Goal: Browse casually: Explore the website without a specific task or goal

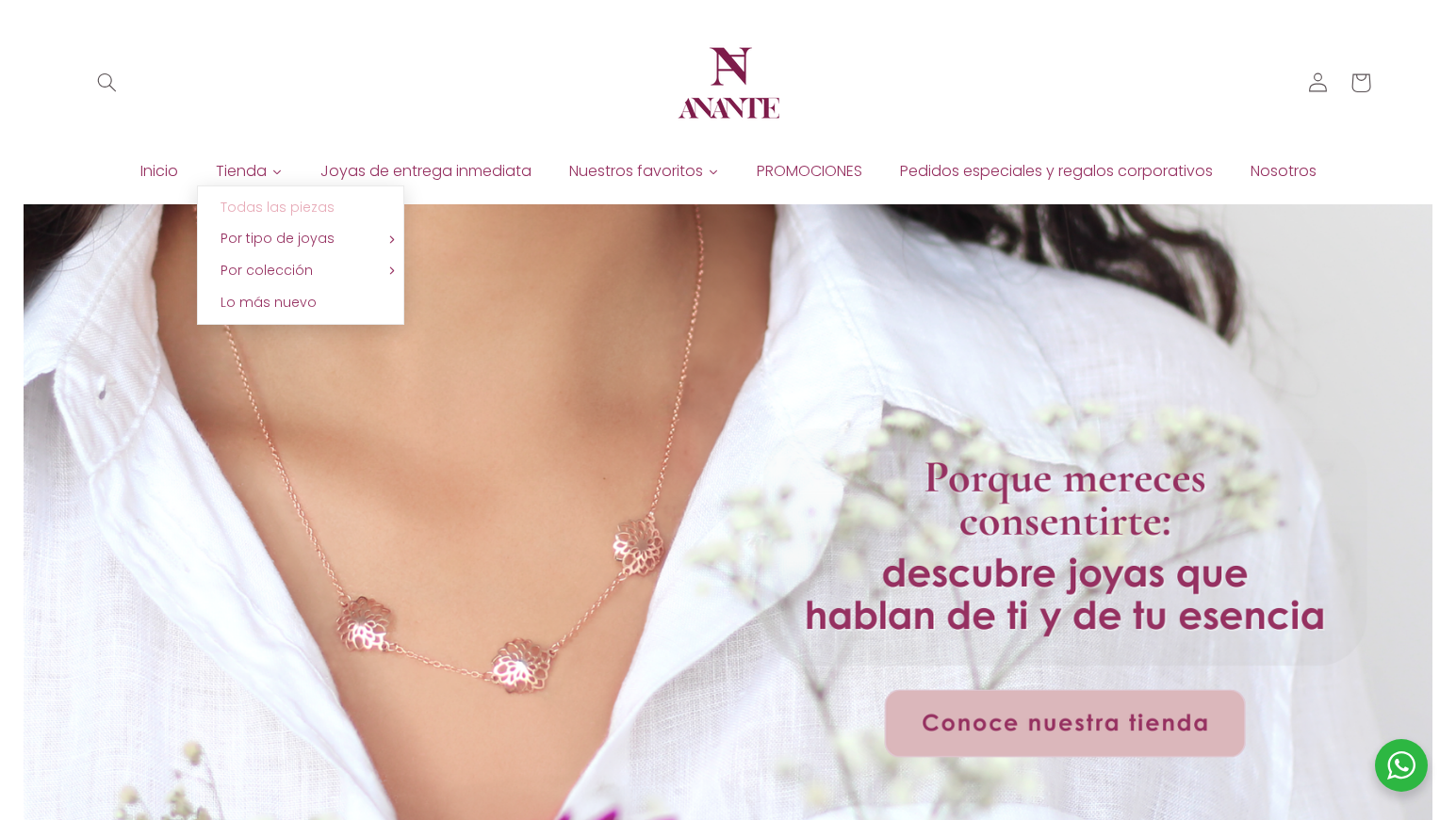
click at [285, 215] on span "Todas las piezas" at bounding box center [277, 207] width 114 height 18
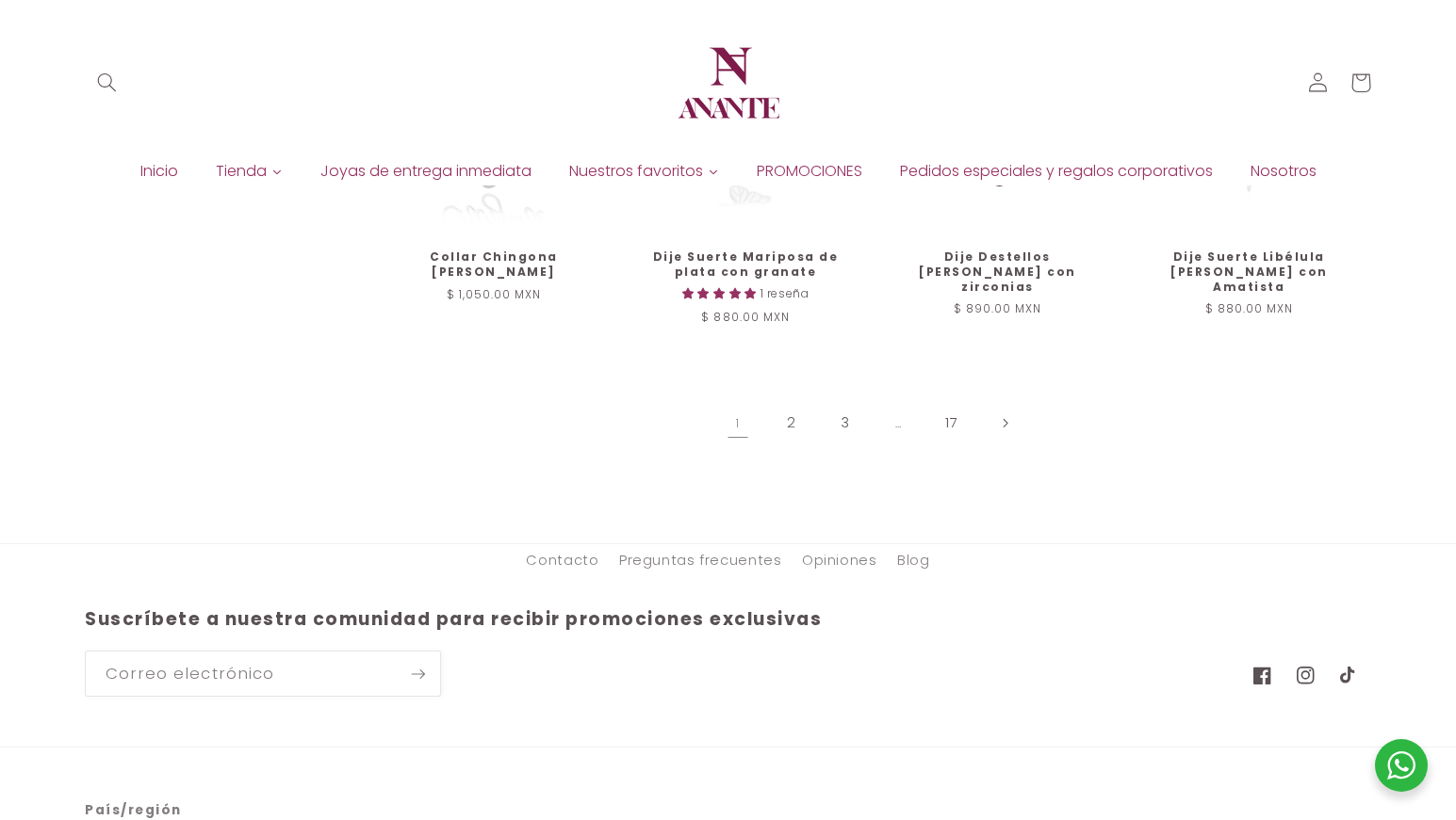
scroll to position [2166, 0]
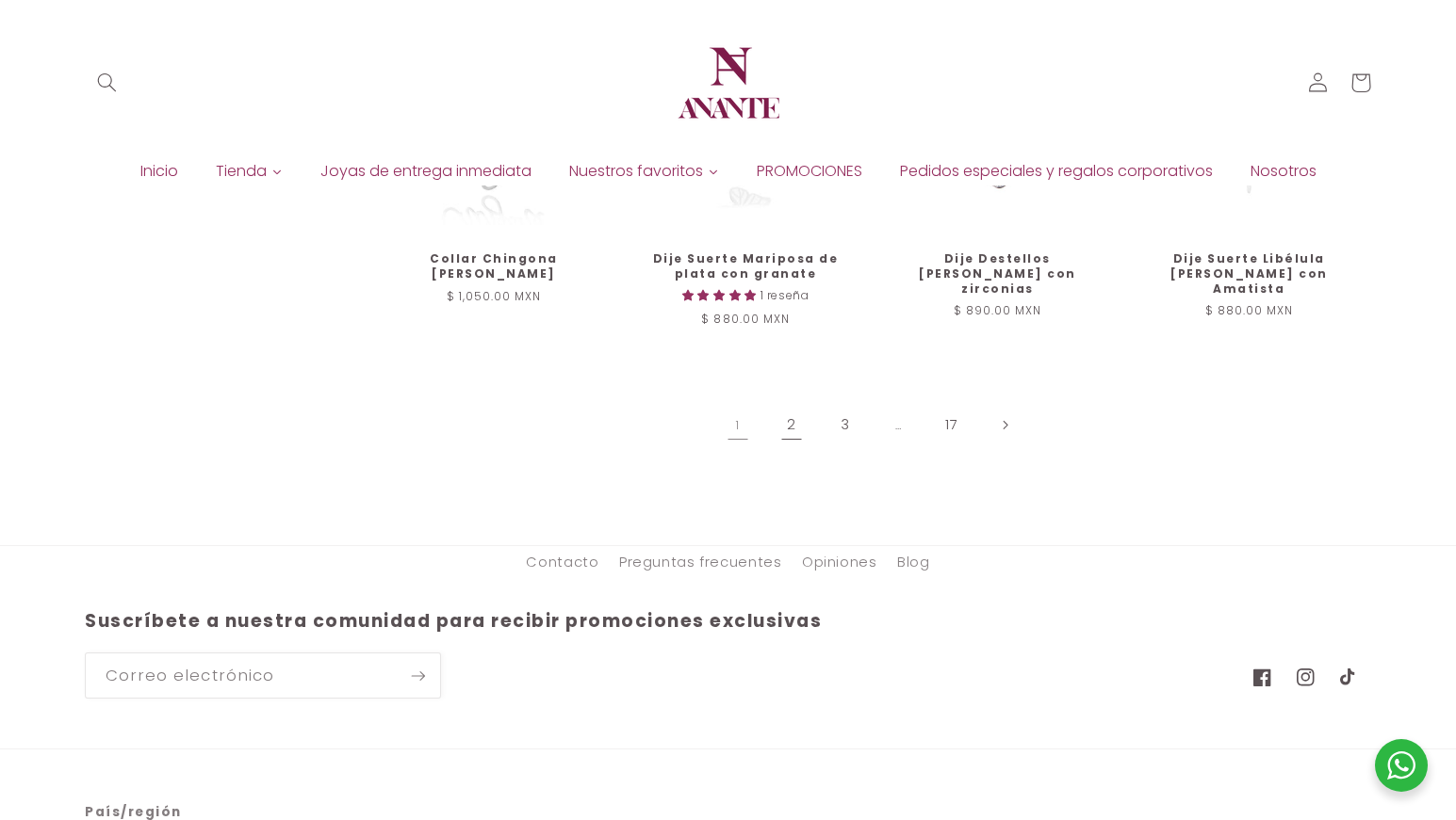
click at [788, 416] on link "2" at bounding box center [791, 426] width 44 height 44
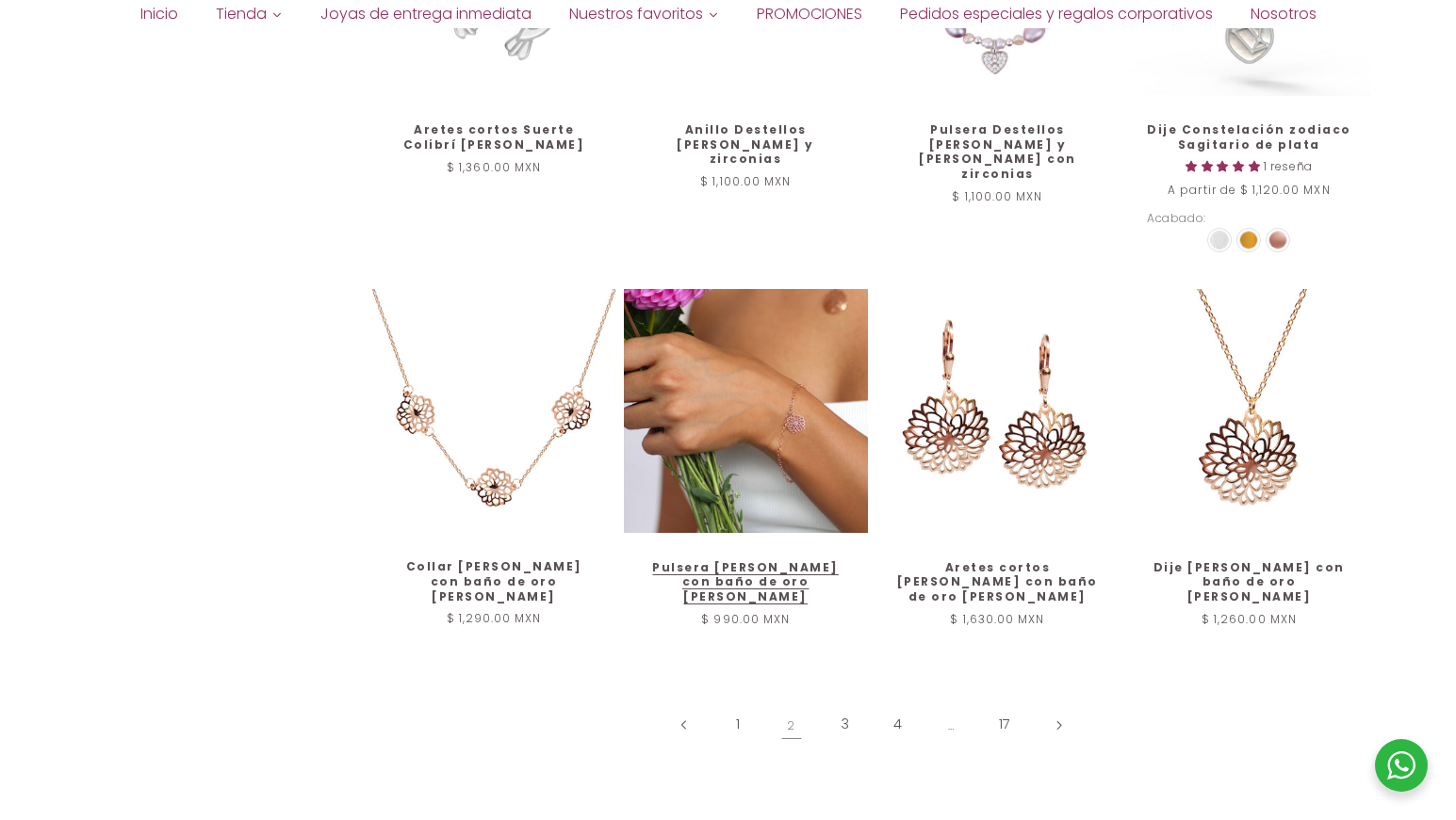
scroll to position [2014, 0]
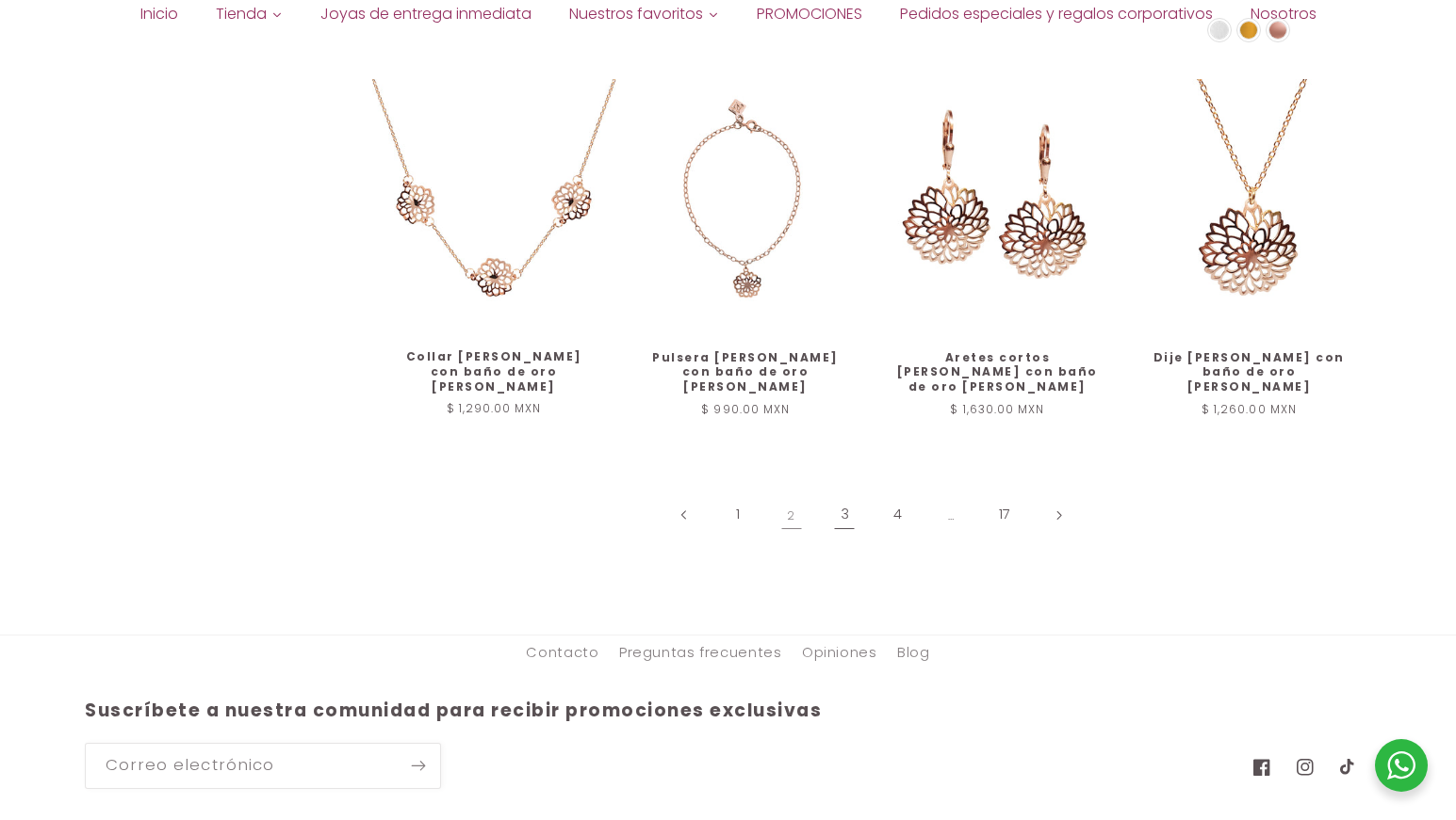
click at [834, 501] on link "3" at bounding box center [844, 515] width 44 height 44
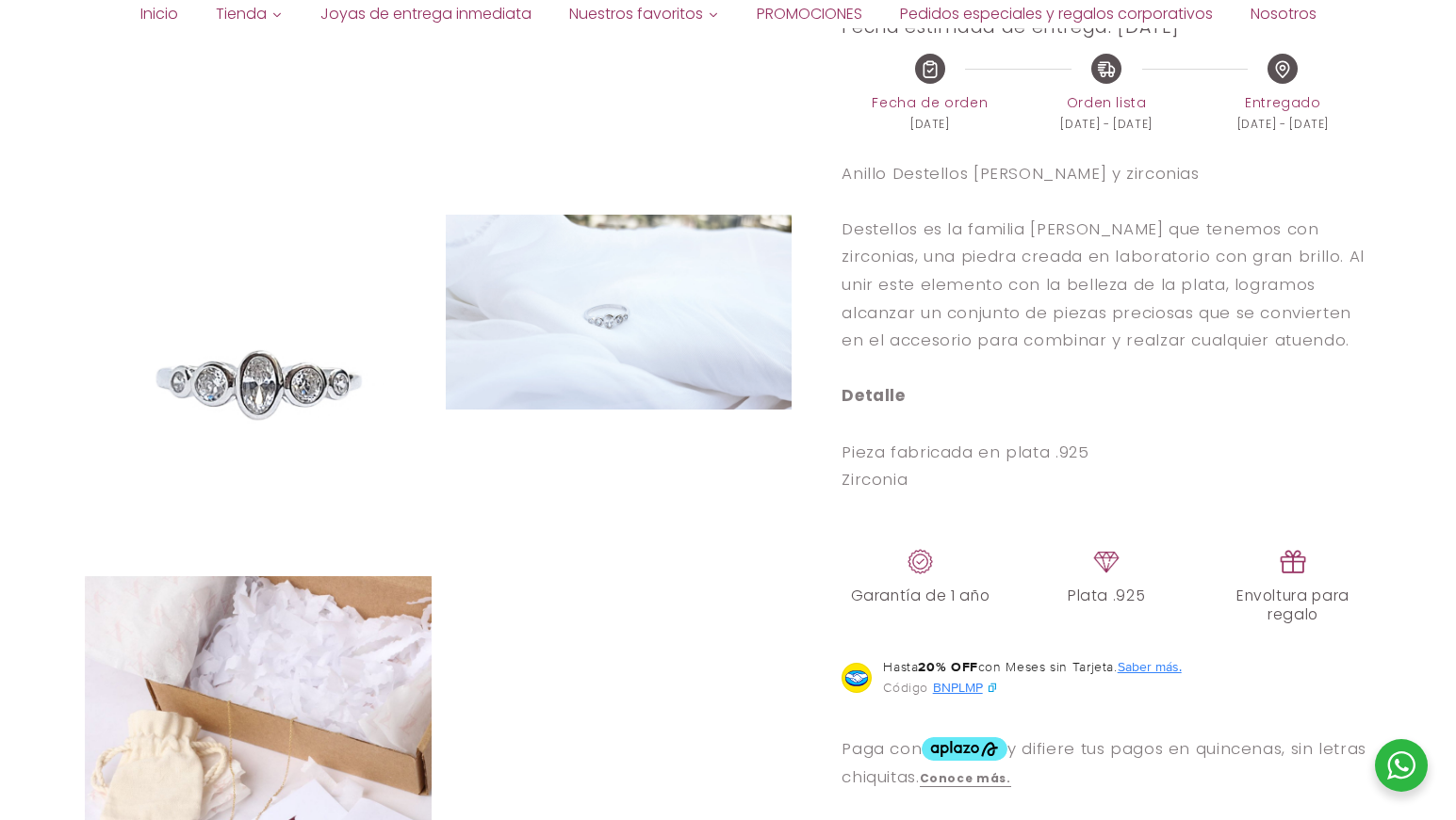
scroll to position [753, 0]
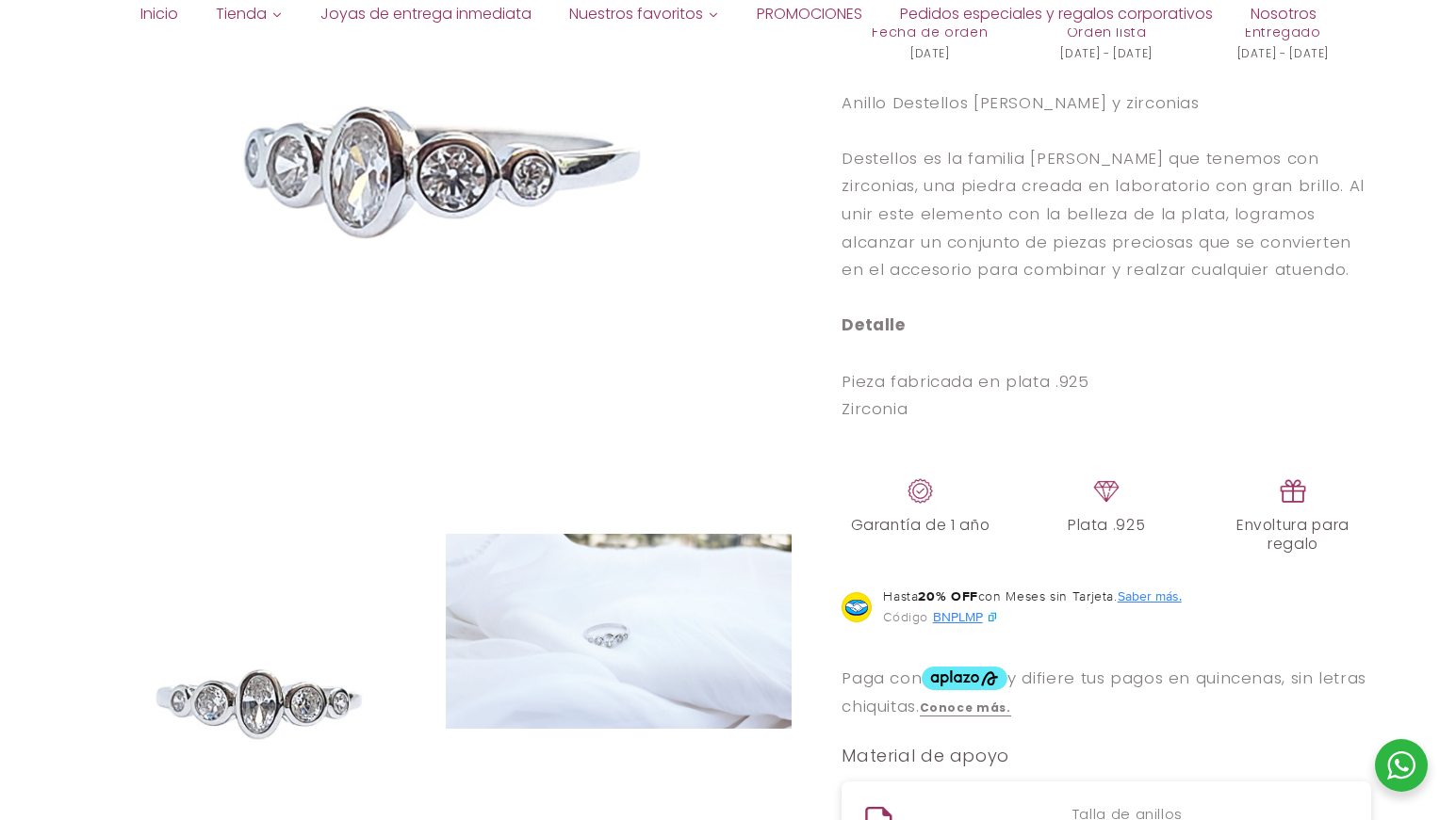
select select "{"isForProduct":true,"id":46572887736474,"title":"6","available":true,"price":1…"
select select "{"isForProduct":false,"id":45809807196314,"title":"5","available":true,"price":…"
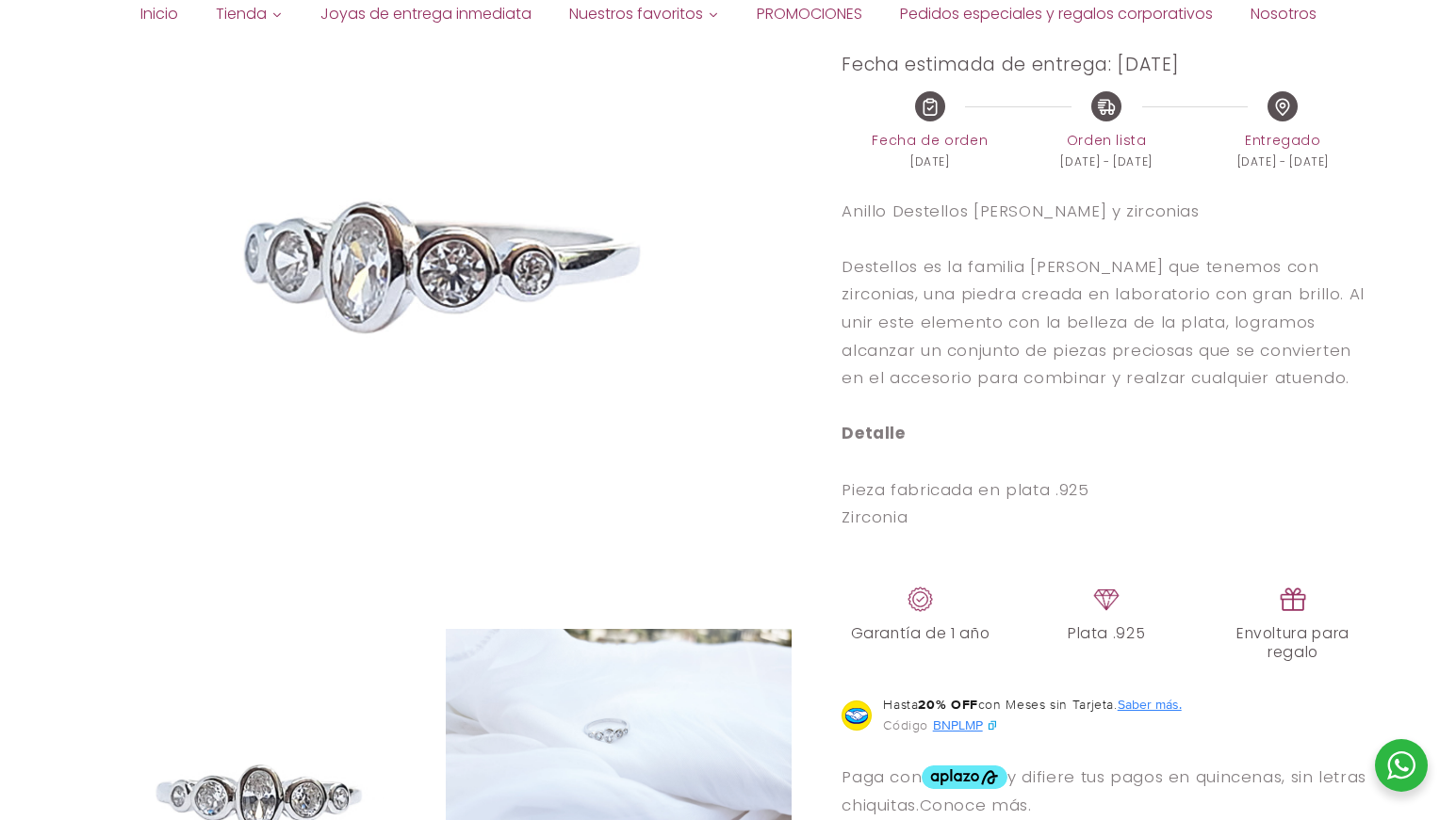
scroll to position [660, 0]
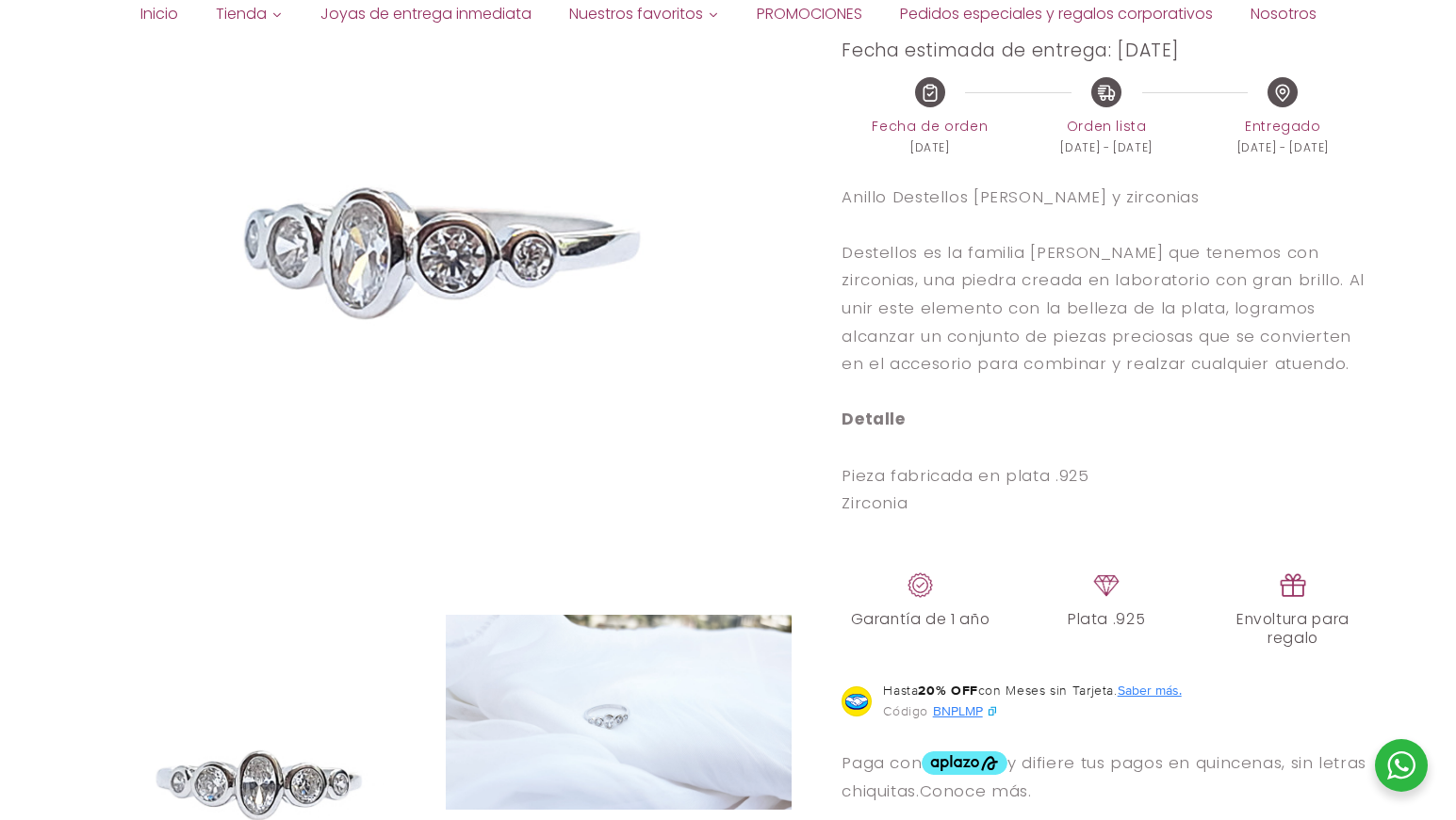
click at [619, 687] on img at bounding box center [618, 712] width 347 height 195
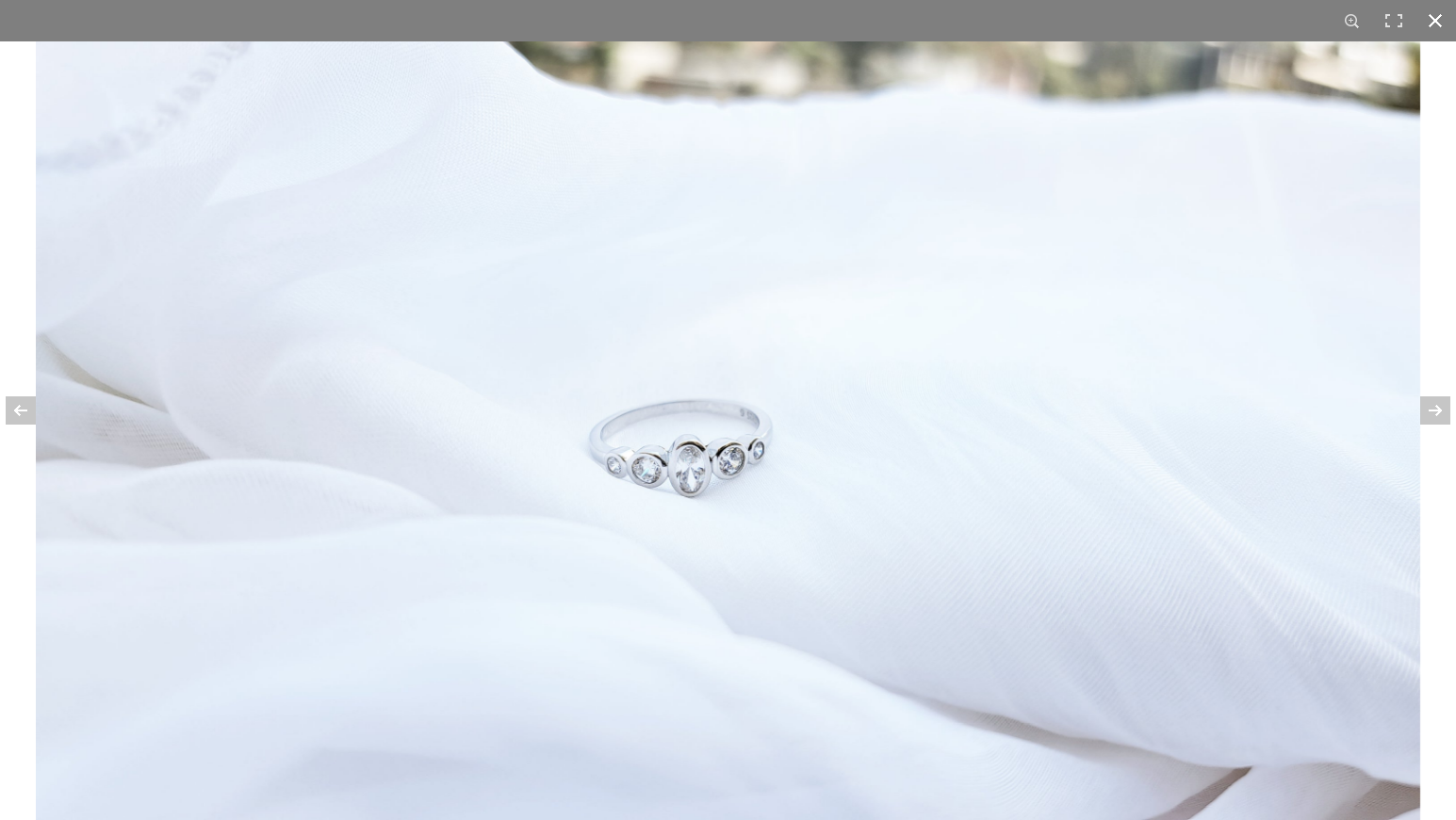
click at [1441, 23] on div at bounding box center [1435, 20] width 42 height 42
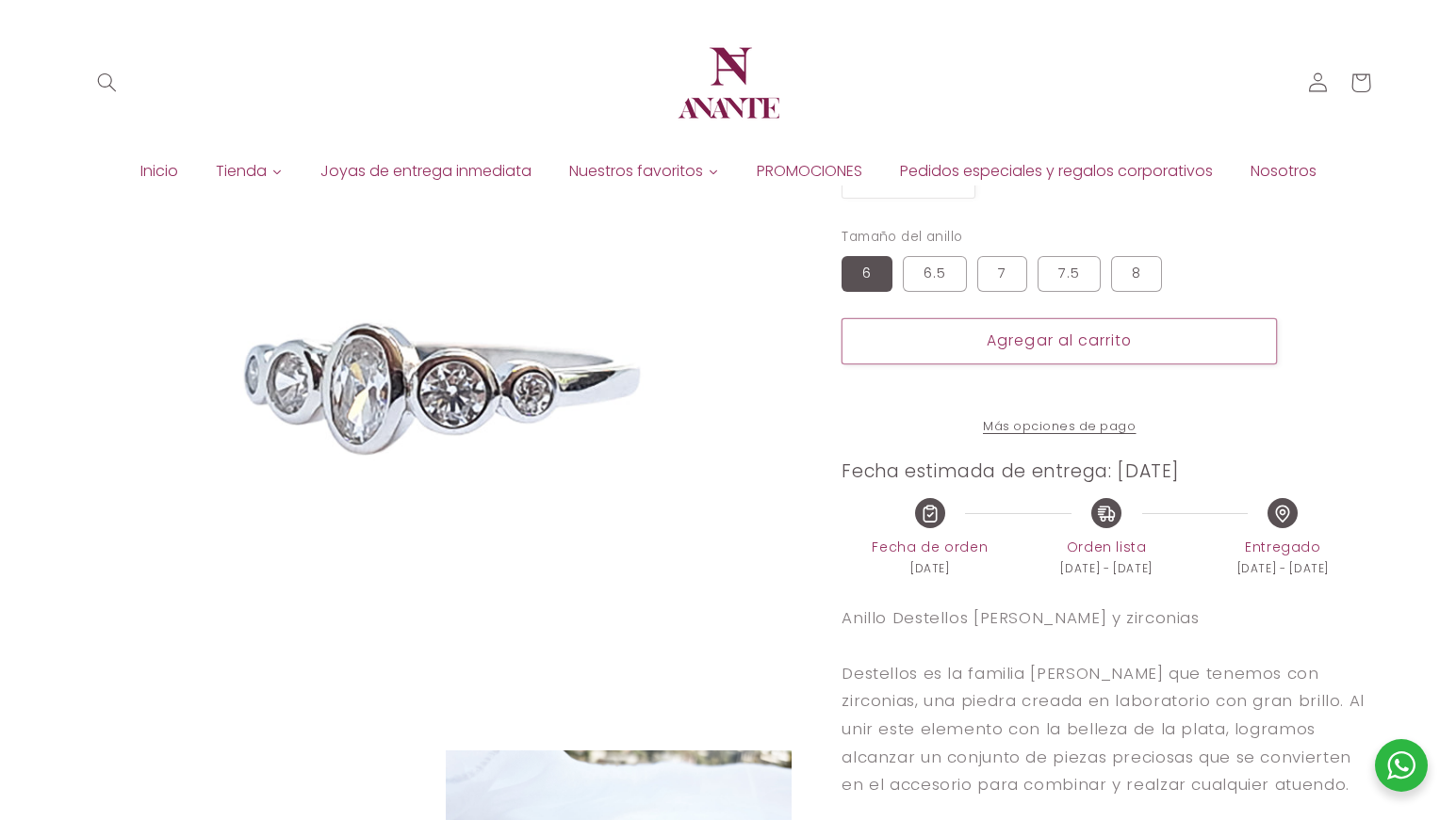
scroll to position [94, 0]
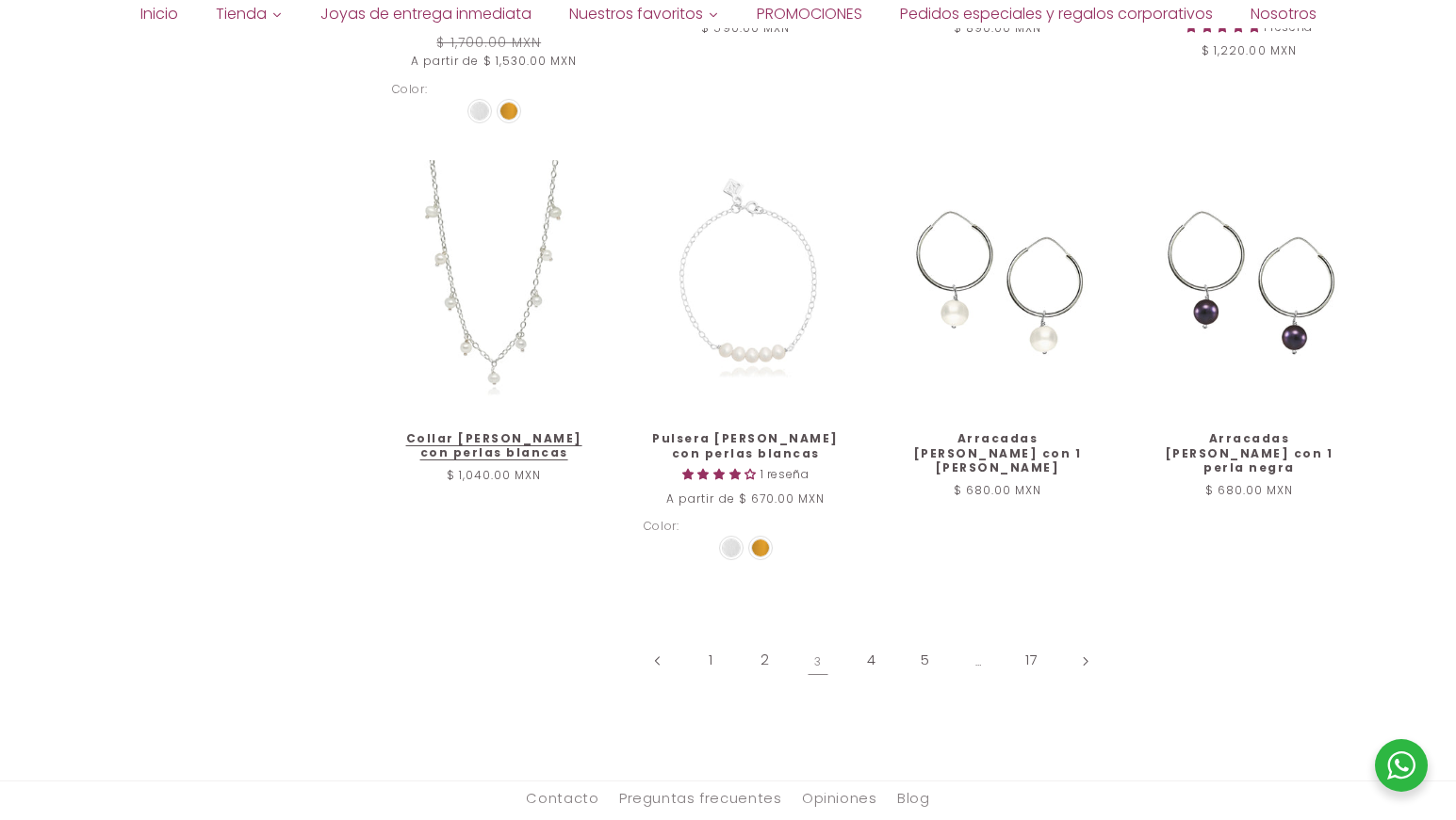
scroll to position [2166, 0]
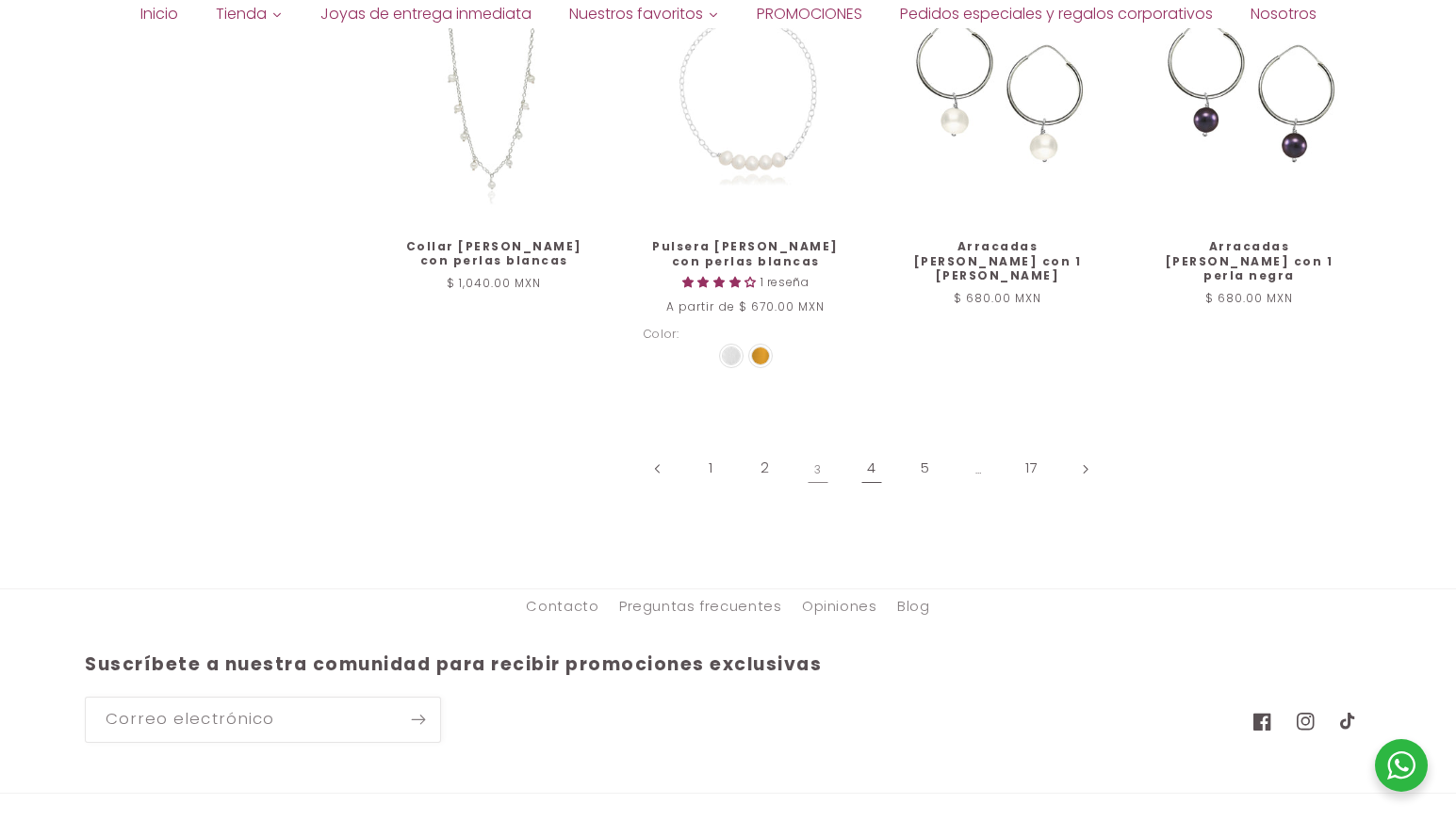
click at [866, 456] on link "4" at bounding box center [871, 468] width 44 height 44
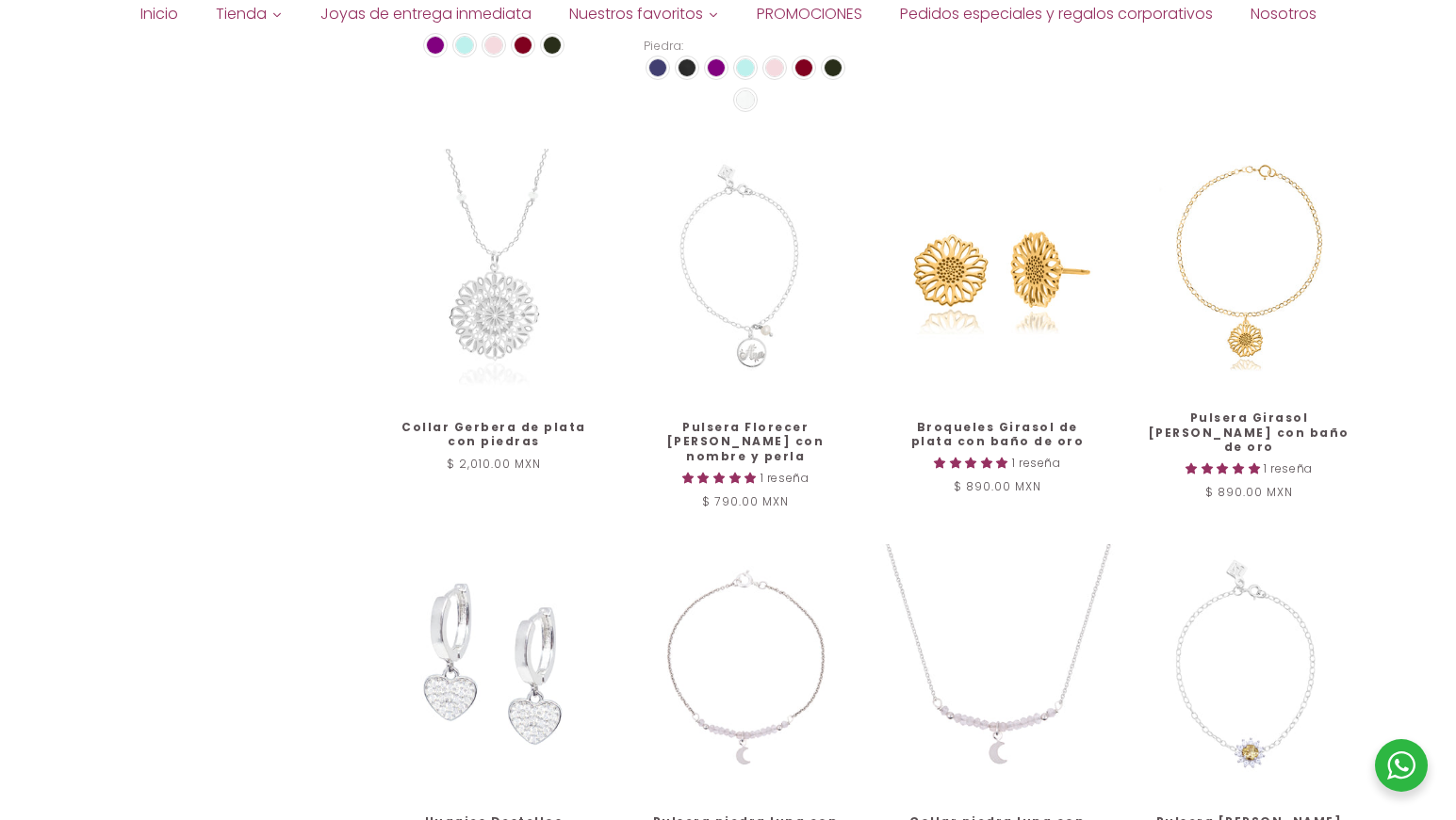
scroll to position [1818, 0]
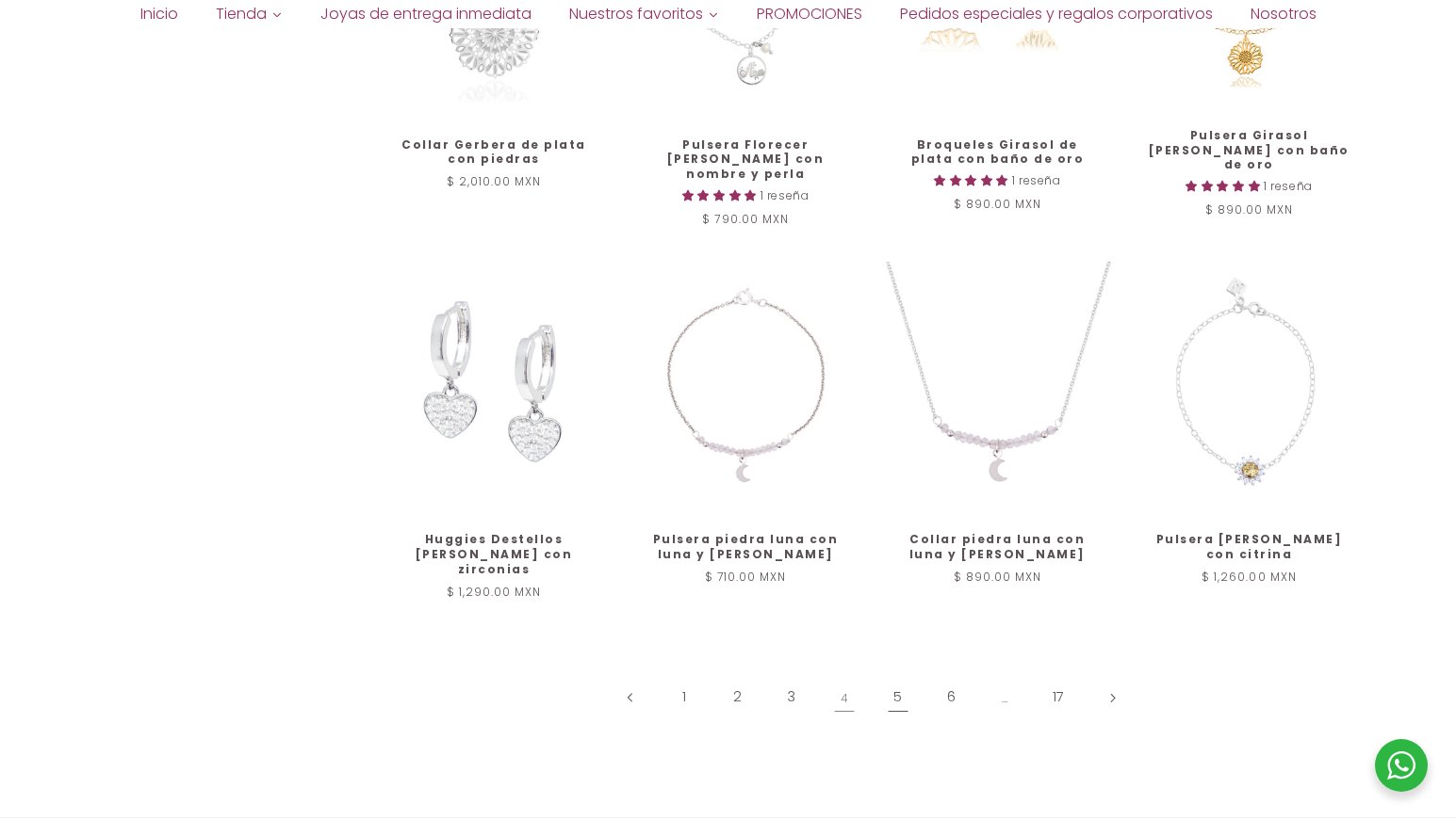
click at [892, 676] on link "5" at bounding box center [897, 698] width 44 height 44
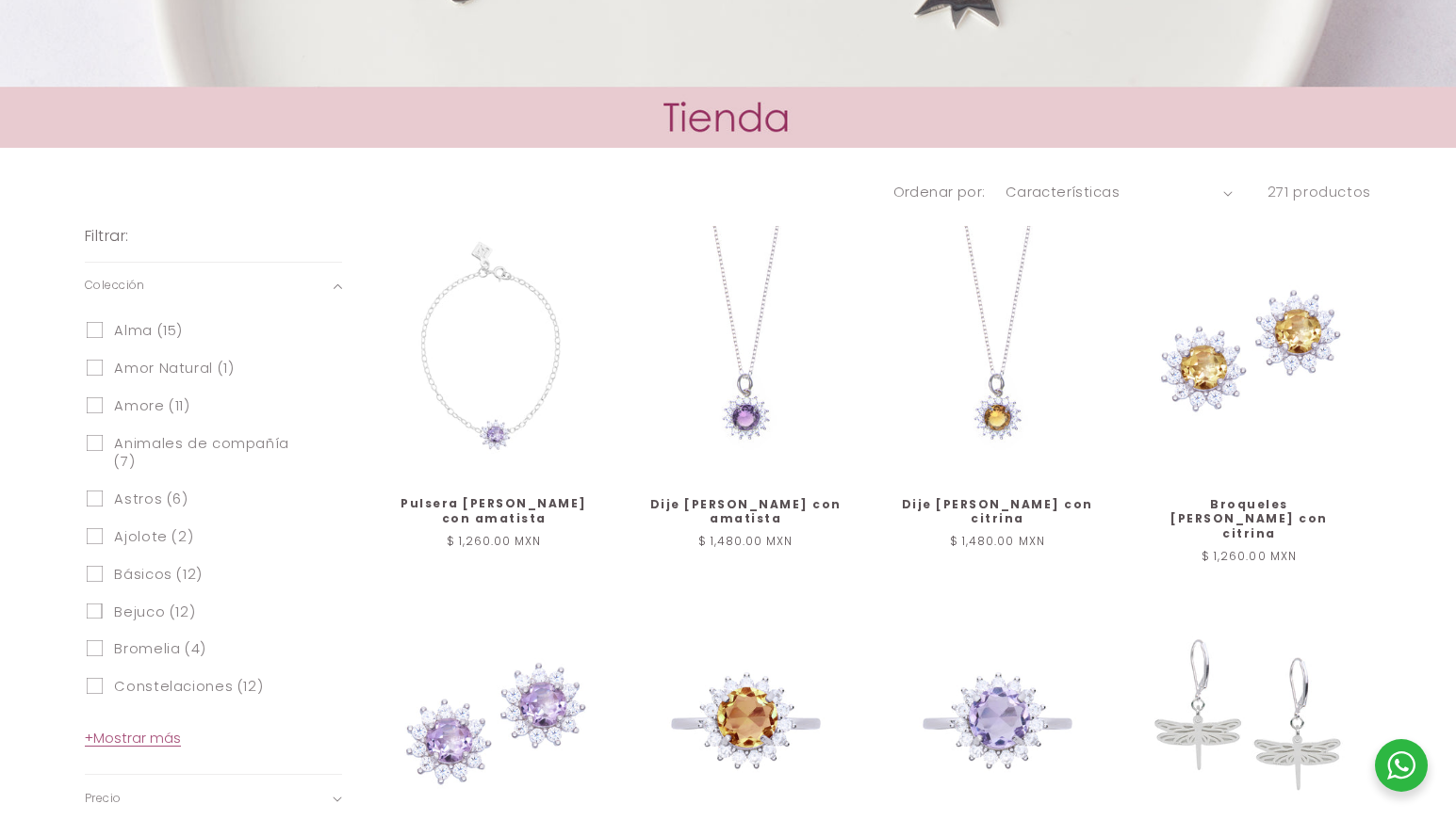
scroll to position [594, 0]
